Goal: Task Accomplishment & Management: Use online tool/utility

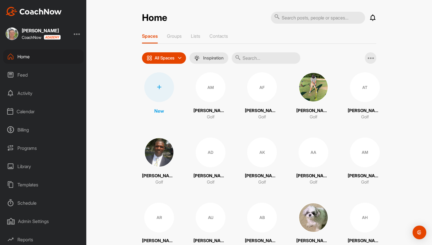
click at [227, 76] on div "AM Aaron Muia Golf" at bounding box center [211, 96] width 34 height 48
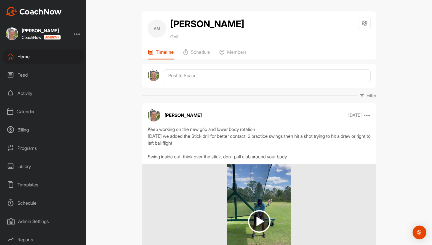
click at [76, 35] on div at bounding box center [77, 33] width 7 height 7
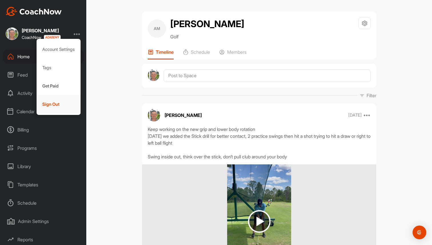
click at [62, 105] on div "Sign Out" at bounding box center [59, 104] width 44 height 18
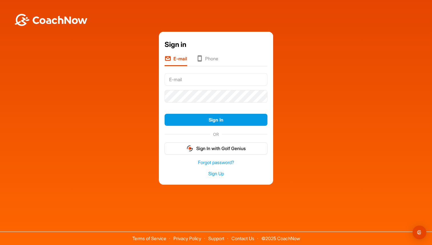
type input "brad@golfgenius.com"
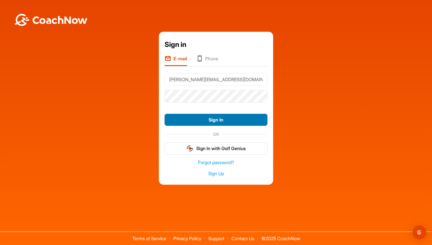
click at [206, 118] on button "Sign In" at bounding box center [216, 120] width 103 height 12
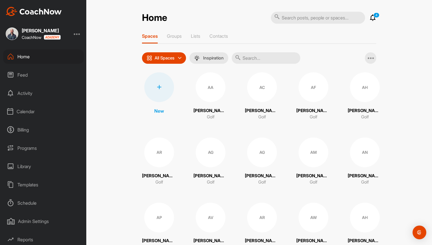
click at [36, 113] on div "Calendar" at bounding box center [43, 111] width 81 height 14
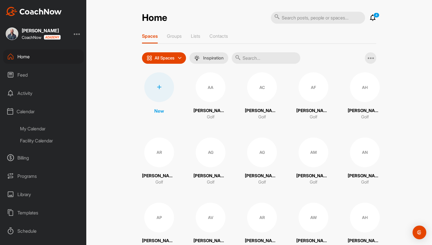
click at [35, 130] on div "My Calendar" at bounding box center [50, 129] width 68 height 12
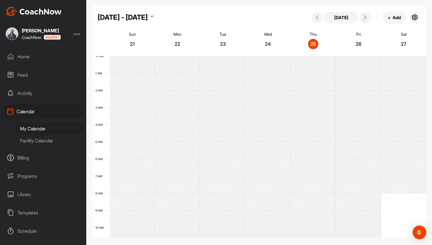
scroll to position [99, 0]
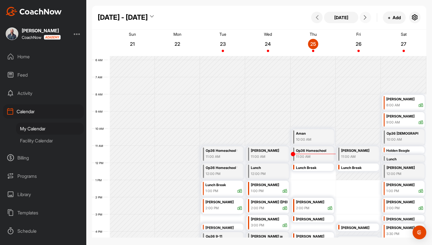
click at [361, 16] on button at bounding box center [365, 17] width 11 height 11
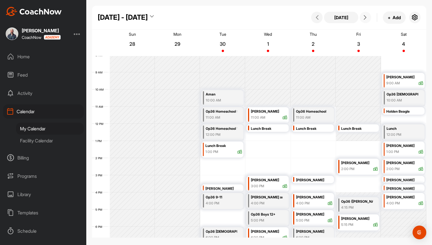
scroll to position [137, 0]
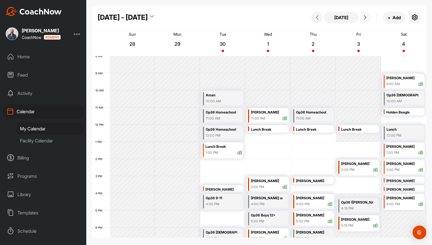
click at [367, 16] on icon at bounding box center [365, 17] width 5 height 5
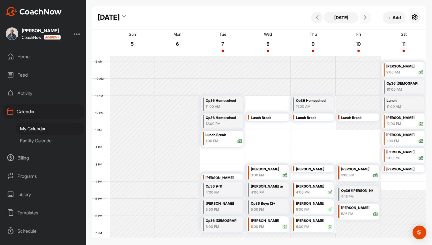
scroll to position [150, 0]
click at [247, 14] on div "October 2025 Today + Add" at bounding box center [259, 18] width 335 height 24
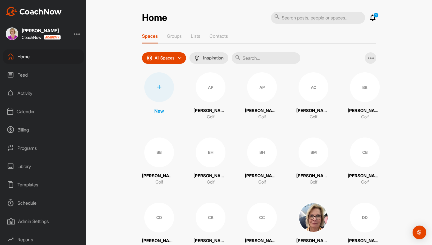
click at [23, 186] on div "Templates" at bounding box center [43, 185] width 81 height 14
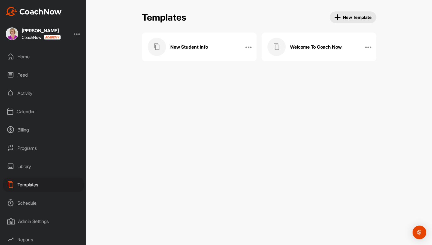
click at [309, 44] on h3 "Welcome To Coach Now" at bounding box center [316, 47] width 52 height 6
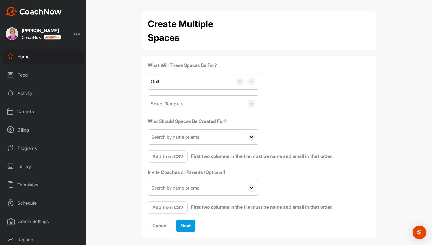
click at [182, 100] on div "Select Template" at bounding box center [167, 103] width 33 height 7
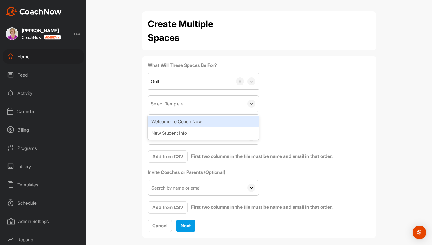
click at [179, 120] on div "Welcome To Coach Now" at bounding box center [203, 121] width 111 height 11
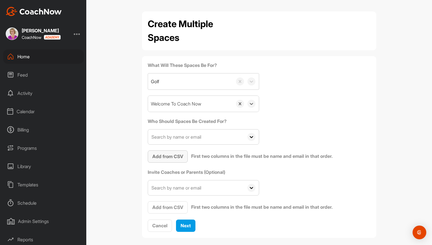
click at [175, 155] on span "Add from CSV" at bounding box center [167, 157] width 31 height 6
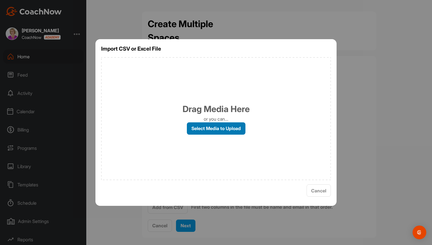
click at [207, 132] on label "Select Media to Upload" at bounding box center [216, 128] width 59 height 12
click at [0, 0] on input "Select Media to Upload" at bounding box center [0, 0] width 0 height 0
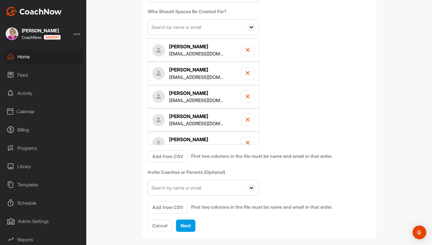
scroll to position [116, 0]
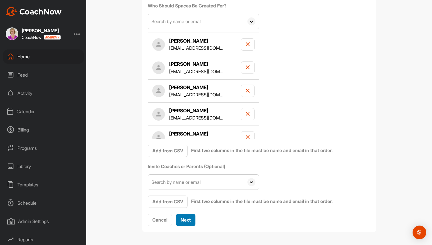
click at [186, 217] on span "Next" at bounding box center [186, 220] width 10 height 6
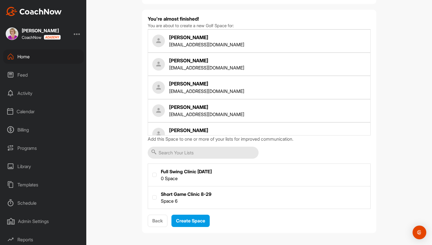
scroll to position [47, 0]
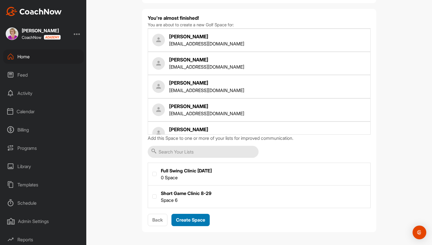
click at [190, 220] on span "Create Space" at bounding box center [190, 220] width 29 height 6
